Goal: Information Seeking & Learning: Learn about a topic

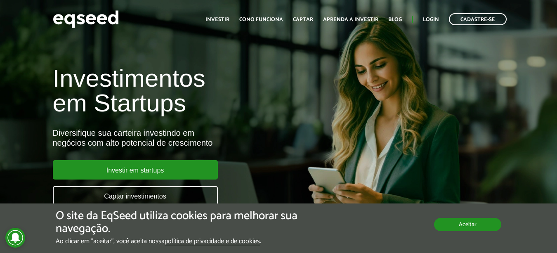
click at [467, 221] on button "Aceitar" at bounding box center [467, 224] width 67 height 13
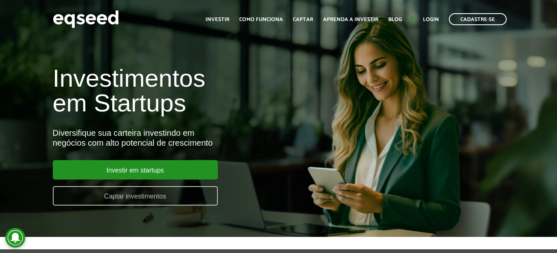
click at [185, 198] on link "Captar investimentos" at bounding box center [135, 195] width 165 height 19
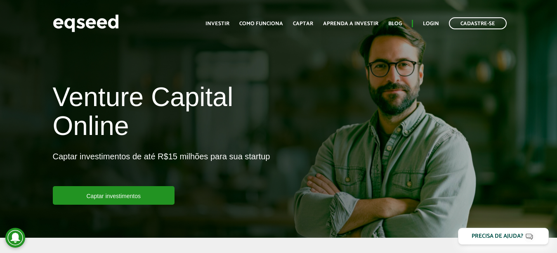
click at [250, 153] on p "Captar investimentos de até R$15 milhões para sua startup" at bounding box center [161, 168] width 217 height 35
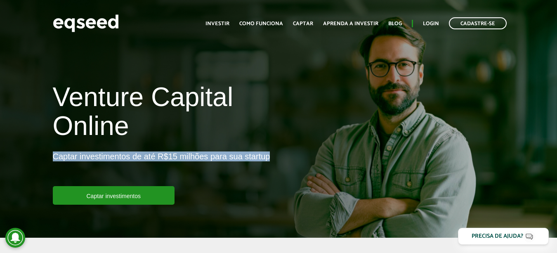
click at [250, 153] on p "Captar investimentos de até R$15 milhões para sua startup" at bounding box center [161, 168] width 217 height 35
click at [269, 184] on p "Captar investimentos de até R$15 milhões para sua startup" at bounding box center [161, 168] width 217 height 35
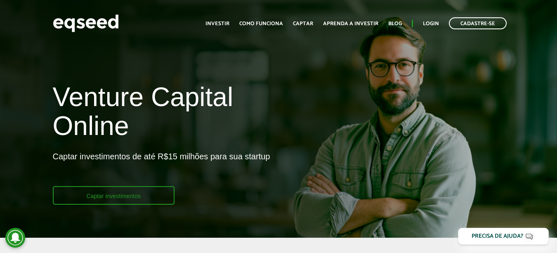
click at [153, 191] on link "Captar investimentos" at bounding box center [114, 195] width 122 height 19
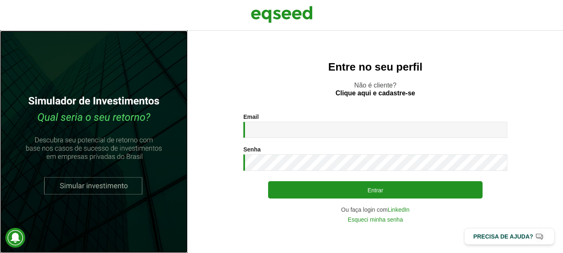
click at [121, 189] on link at bounding box center [94, 142] width 188 height 222
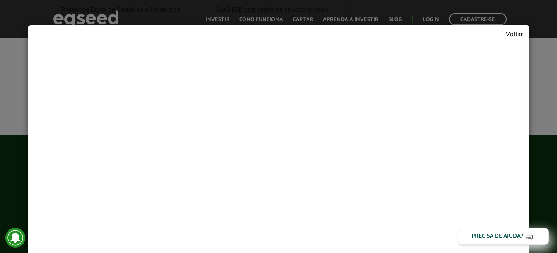
scroll to position [420, 0]
click at [514, 34] on link "Voltar" at bounding box center [514, 34] width 17 height 7
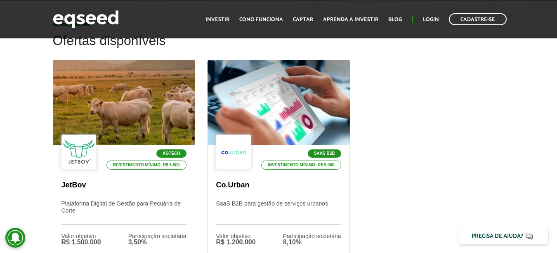
scroll to position [266, 0]
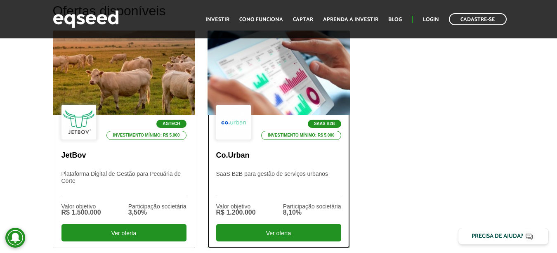
click at [291, 121] on li "SaaS B2B" at bounding box center [299, 124] width 84 height 8
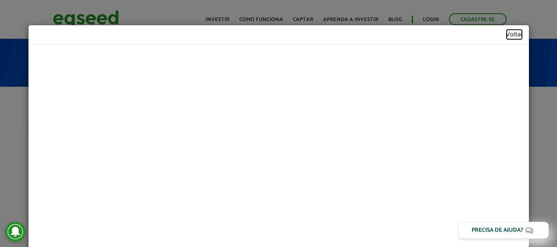
click at [512, 37] on link "Voltar" at bounding box center [514, 34] width 17 height 7
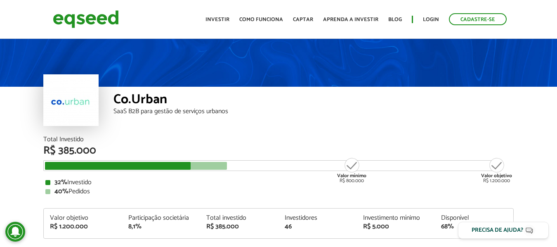
click at [554, 36] on header "Cadastre-se Toggle navigation Toggle navigation Início Investir Como funciona C…" at bounding box center [278, 19] width 557 height 39
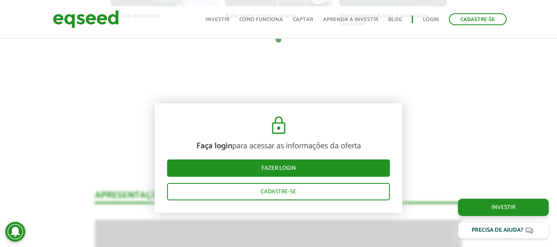
scroll to position [759, 0]
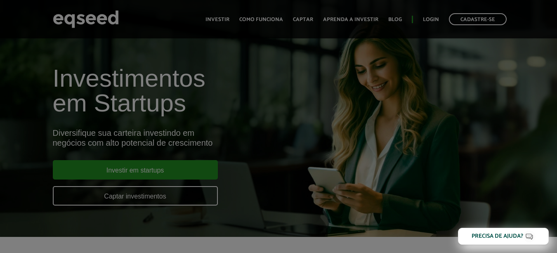
click at [149, 93] on body "Cadastre-se Toggle navigation Toggle navigation Início Investir Captar" at bounding box center [278, 126] width 557 height 253
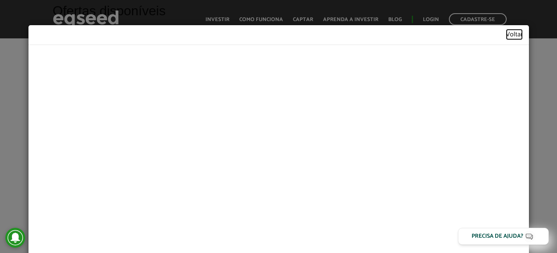
click at [515, 37] on link "Voltar" at bounding box center [514, 34] width 17 height 7
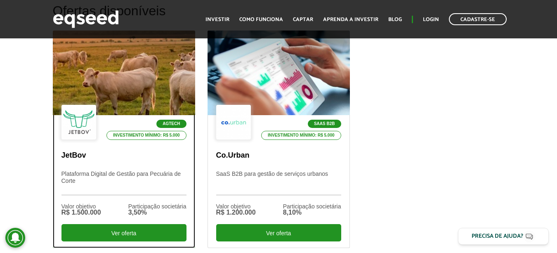
click at [137, 134] on p "Investimento mínimo: R$ 5.000" at bounding box center [146, 135] width 80 height 9
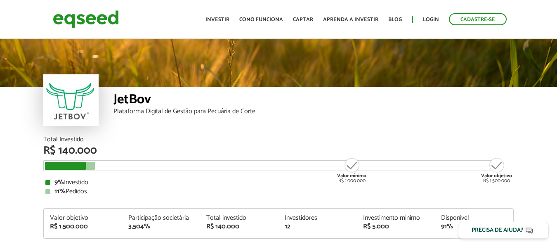
click at [224, 102] on div "JetBov" at bounding box center [313, 100] width 400 height 15
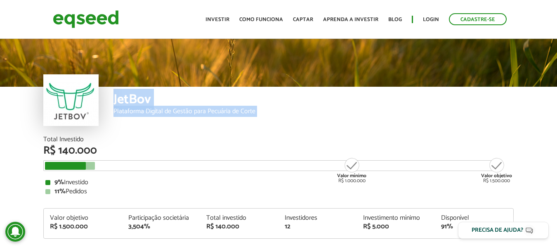
drag, startPoint x: 224, startPoint y: 102, endPoint x: 269, endPoint y: 115, distance: 47.1
click at [269, 115] on div "JetBov Plataforma Digital de Gestão para Pecuária de Corte" at bounding box center [313, 111] width 400 height 49
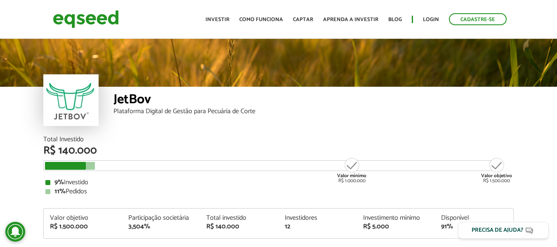
click at [269, 115] on div "JetBov Plataforma Digital de Gestão para Pecuária de Corte" at bounding box center [313, 111] width 400 height 49
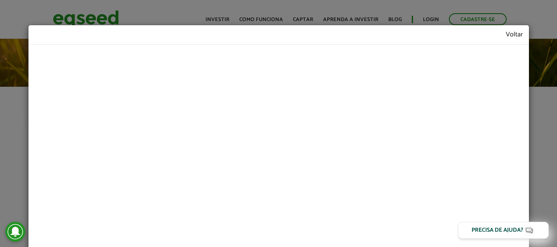
scroll to position [974, 0]
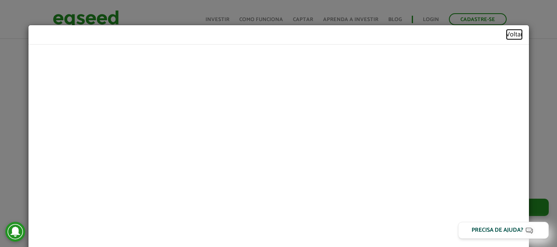
click at [514, 33] on link "Voltar" at bounding box center [514, 34] width 17 height 7
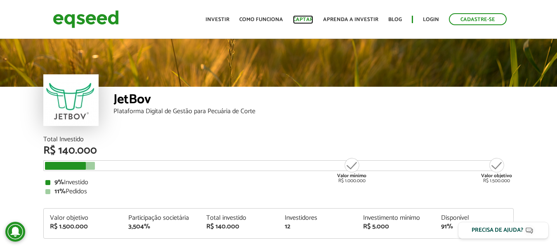
click at [311, 21] on link "Captar" at bounding box center [303, 19] width 20 height 5
